Goal: Task Accomplishment & Management: Use online tool/utility

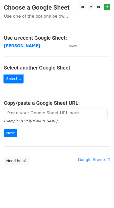
click at [13, 83] on link "Select..." at bounding box center [13, 79] width 19 height 8
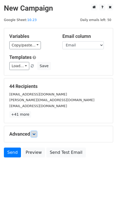
click at [34, 135] on link at bounding box center [34, 134] width 6 height 6
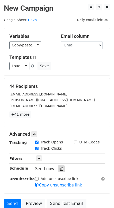
click at [59, 167] on icon at bounding box center [60, 169] width 3 height 4
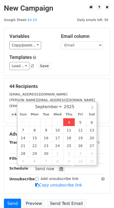
type input "2025-09-04 19:07"
type input "07"
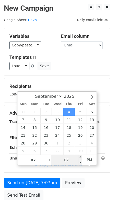
click at [68, 159] on input "07" at bounding box center [67, 160] width 32 height 10
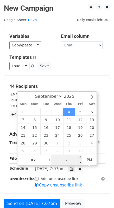
type input "27"
type input "2025-09-04 19:27"
click at [16, 189] on div "Advanced Tracking Track Opens UTM Codes Track Clicks Filters Only include sprea…" at bounding box center [56, 159] width 105 height 67
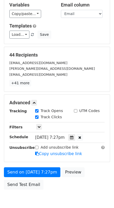
scroll to position [36, 0]
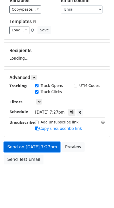
click at [31, 146] on link "Send on Sep 4 at 7:27pm" at bounding box center [32, 147] width 56 height 10
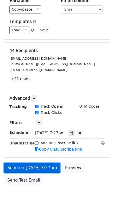
click at [27, 166] on link "Send on Sep 4 at 7:27pm" at bounding box center [32, 168] width 56 height 10
click at [25, 166] on link "Send on Sep 4 at 7:27pm" at bounding box center [32, 168] width 56 height 10
click at [18, 168] on link "Send on Sep 4 at 7:27pm" at bounding box center [32, 168] width 56 height 10
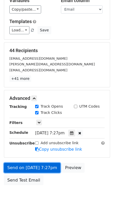
click at [18, 168] on link "Send on Sep 4 at 7:27pm" at bounding box center [32, 168] width 56 height 10
click at [19, 166] on link "Send on Sep 4 at 7:27pm" at bounding box center [32, 168] width 56 height 10
click at [27, 166] on link "Send on Sep 4 at 7:27pm" at bounding box center [32, 168] width 56 height 10
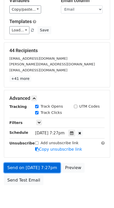
click at [27, 166] on link "Send on Sep 4 at 7:27pm" at bounding box center [32, 168] width 56 height 10
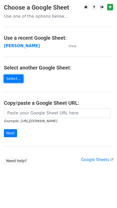
click at [13, 79] on link "Select..." at bounding box center [13, 79] width 19 height 8
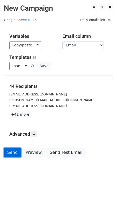
click at [12, 150] on link "Send" at bounding box center [12, 153] width 17 height 10
